Goal: Task Accomplishment & Management: Use online tool/utility

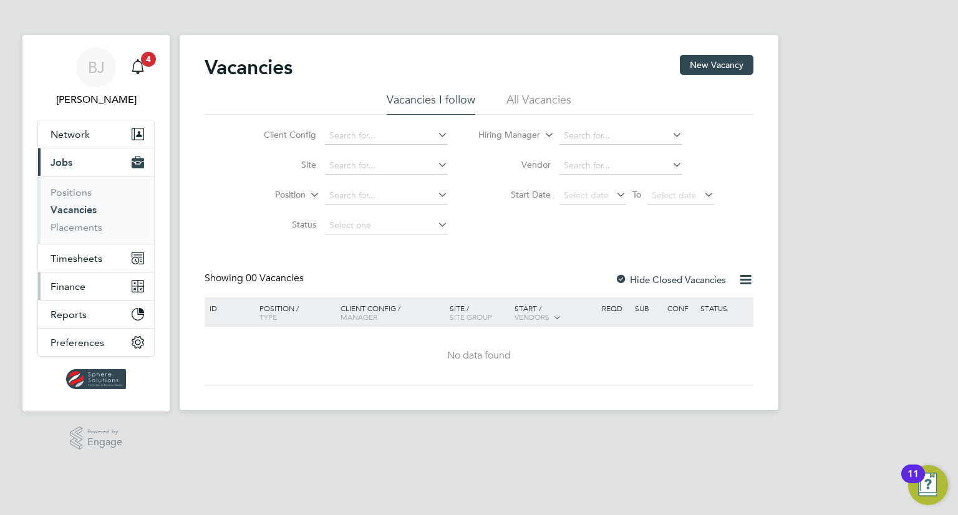
click at [87, 283] on button "Finance" at bounding box center [96, 286] width 116 height 27
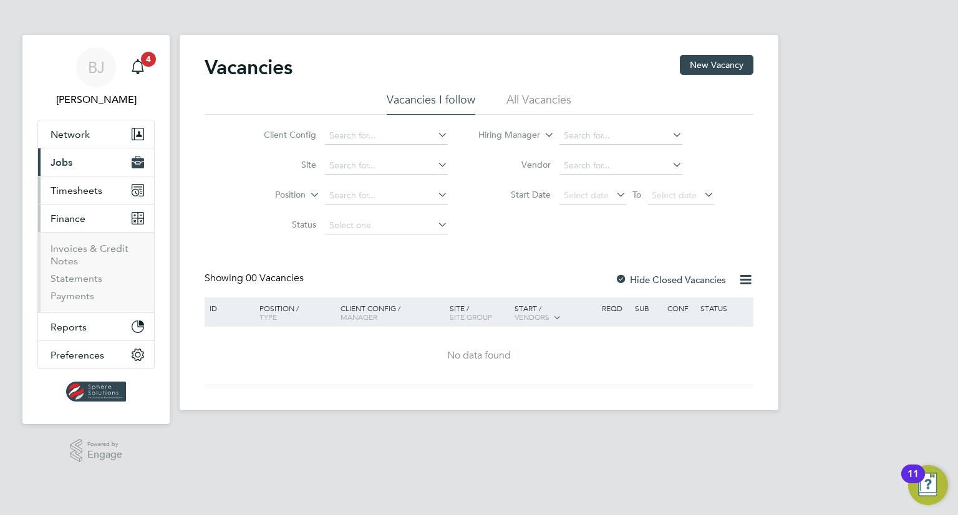
click at [65, 177] on button "Timesheets" at bounding box center [96, 190] width 116 height 27
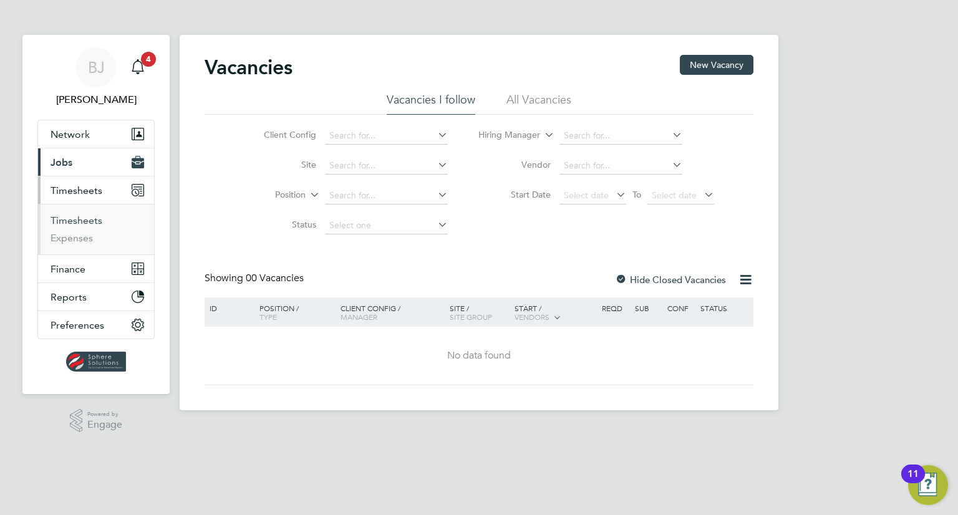
click at [55, 225] on link "Timesheets" at bounding box center [77, 221] width 52 height 12
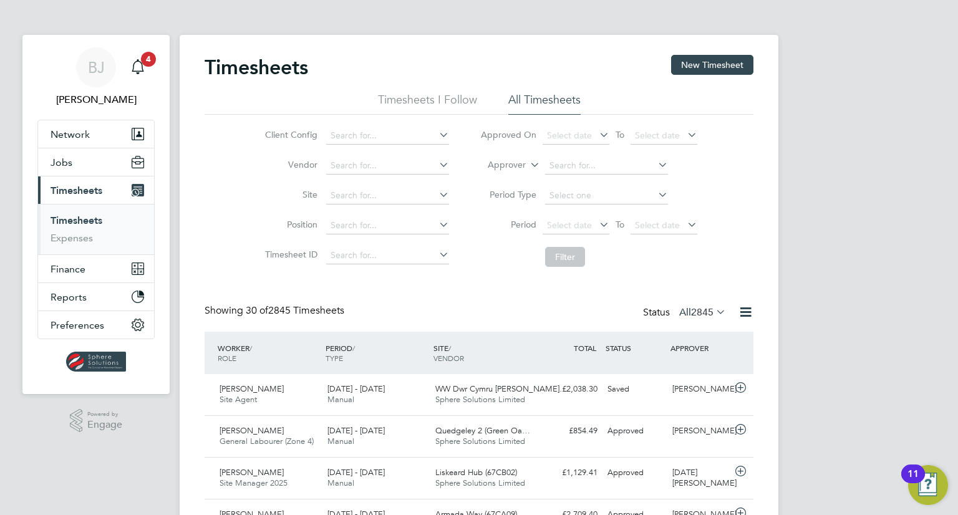
drag, startPoint x: 504, startPoint y: 160, endPoint x: 506, endPoint y: 168, distance: 7.7
click at [504, 160] on label "Approver" at bounding box center [498, 165] width 56 height 12
drag, startPoint x: 500, startPoint y: 199, endPoint x: 499, endPoint y: 188, distance: 11.2
click at [509, 156] on li "Approver" at bounding box center [589, 166] width 248 height 30
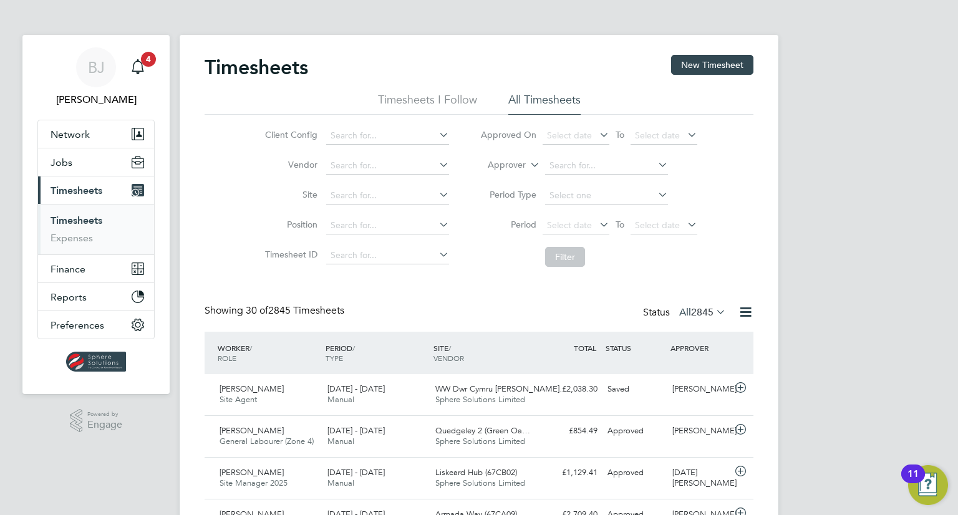
click at [504, 168] on label "Approver" at bounding box center [498, 165] width 56 height 12
drag, startPoint x: 509, startPoint y: 177, endPoint x: 543, endPoint y: 180, distance: 34.4
click at [509, 178] on li "Worker" at bounding box center [495, 180] width 61 height 16
click at [559, 167] on input at bounding box center [606, 165] width 123 height 17
click at [574, 180] on li "Waleed Ahma d" at bounding box center [607, 182] width 124 height 17
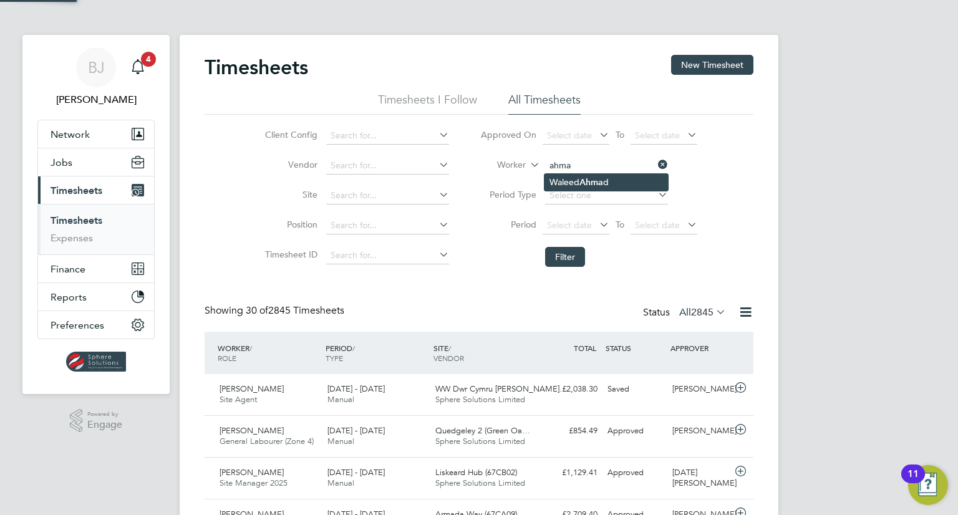
type input "[PERSON_NAME]"
click at [566, 263] on button "Filter" at bounding box center [565, 257] width 40 height 20
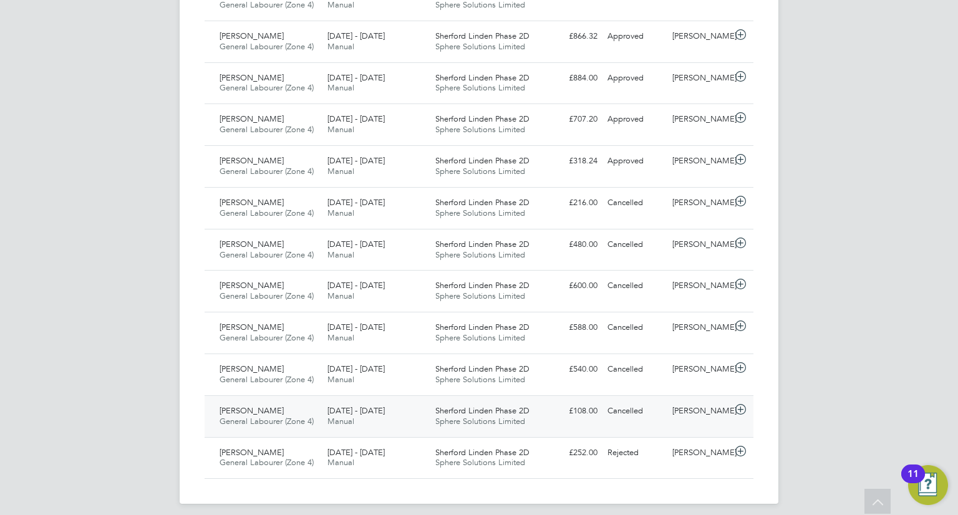
click at [690, 403] on div "[PERSON_NAME]" at bounding box center [699, 411] width 65 height 21
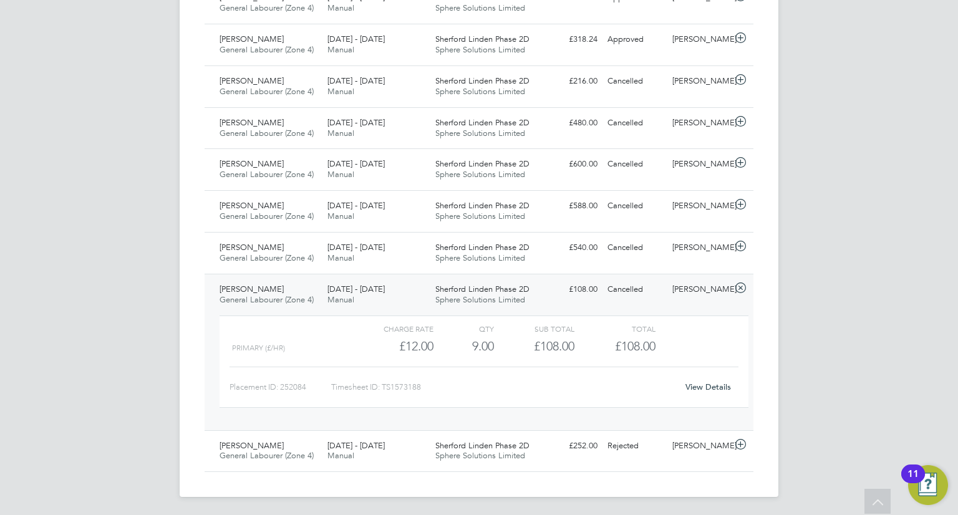
click at [706, 386] on link "View Details" at bounding box center [709, 387] width 46 height 11
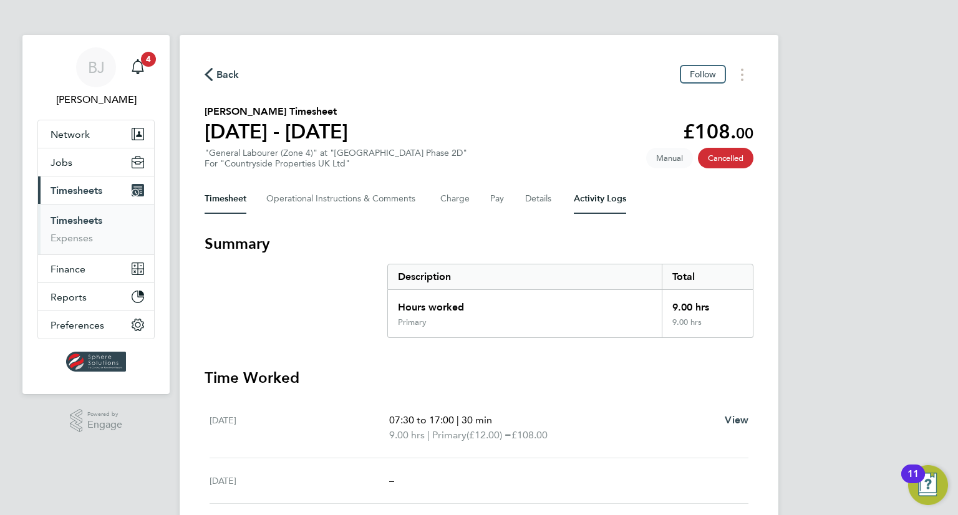
click at [611, 188] on Logs-tab "Activity Logs" at bounding box center [600, 199] width 52 height 30
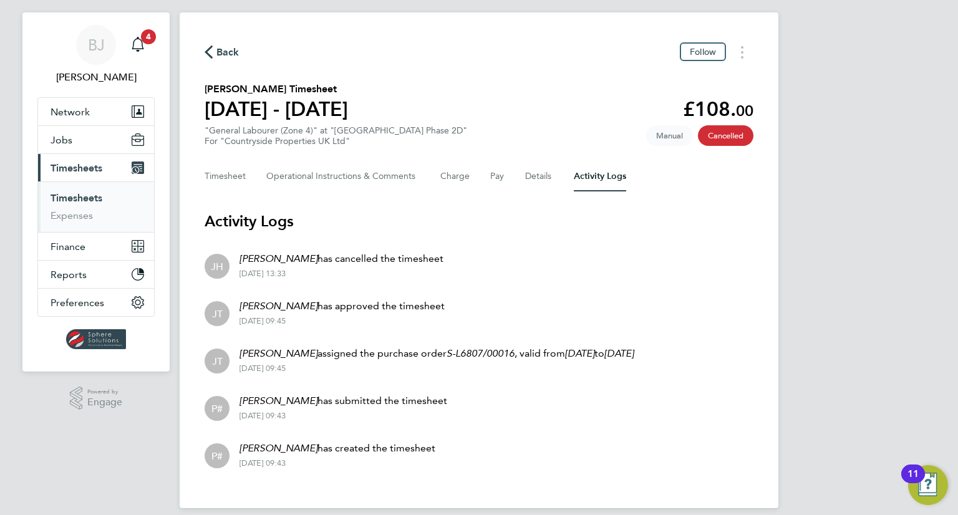
scroll to position [35, 0]
